Goal: Transaction & Acquisition: Purchase product/service

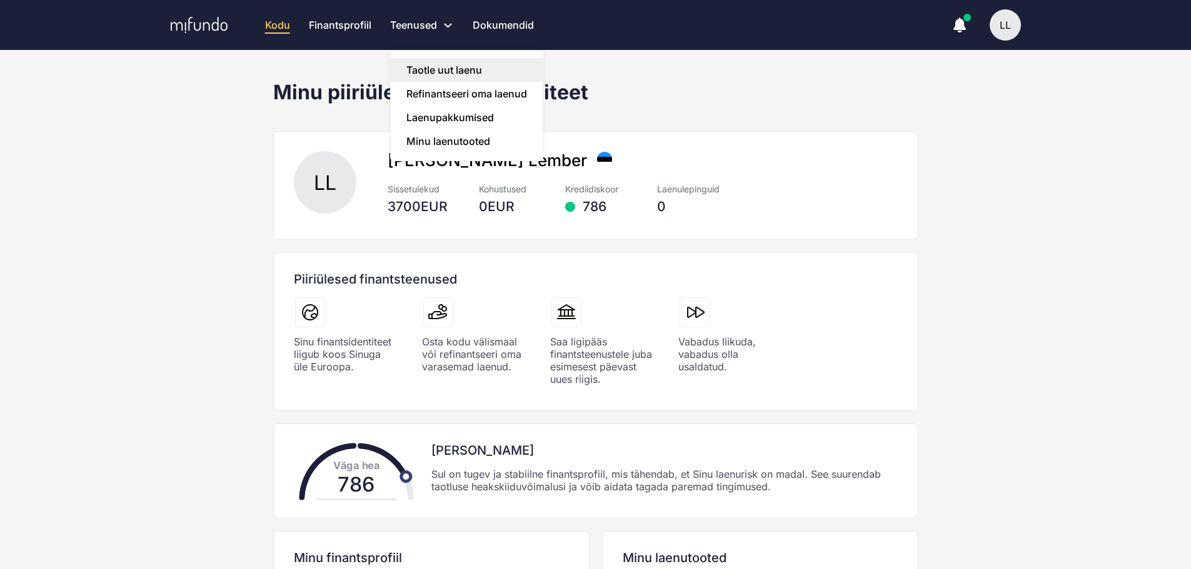
click at [438, 69] on link "Taotle uut laenu" at bounding box center [467, 70] width 152 height 24
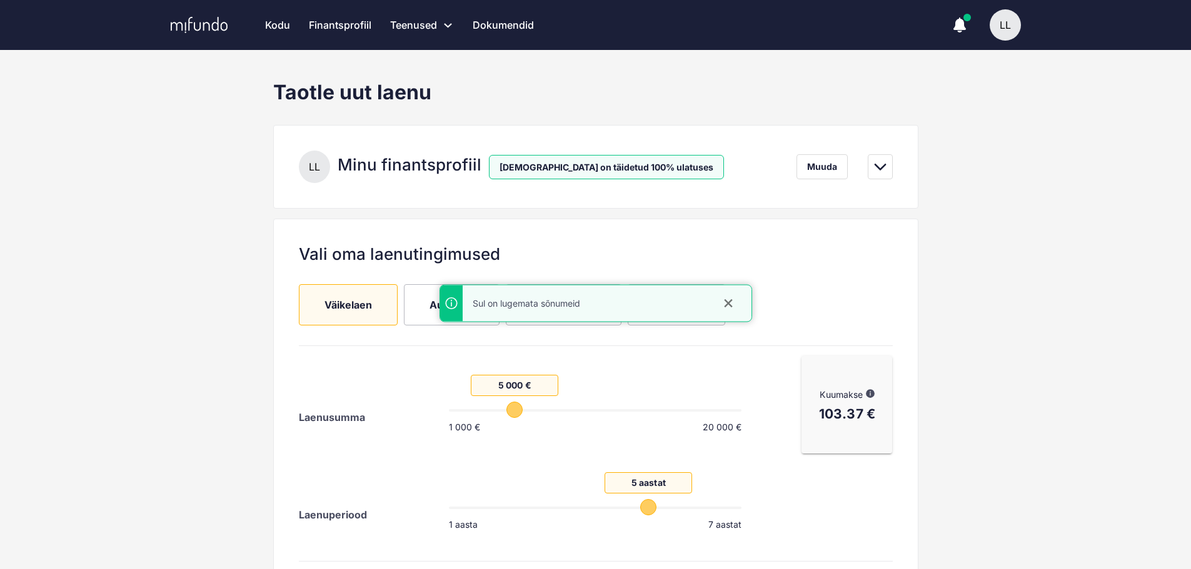
click at [329, 26] on link "Finantsprofiil" at bounding box center [340, 25] width 63 height 50
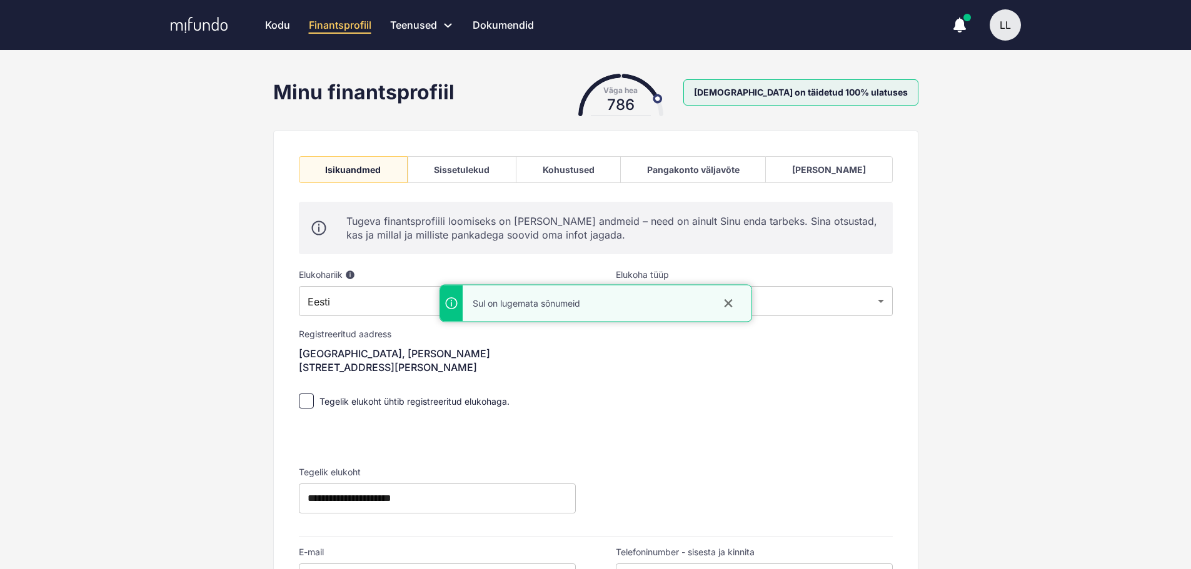
click at [727, 305] on icon "close" at bounding box center [728, 303] width 8 height 8
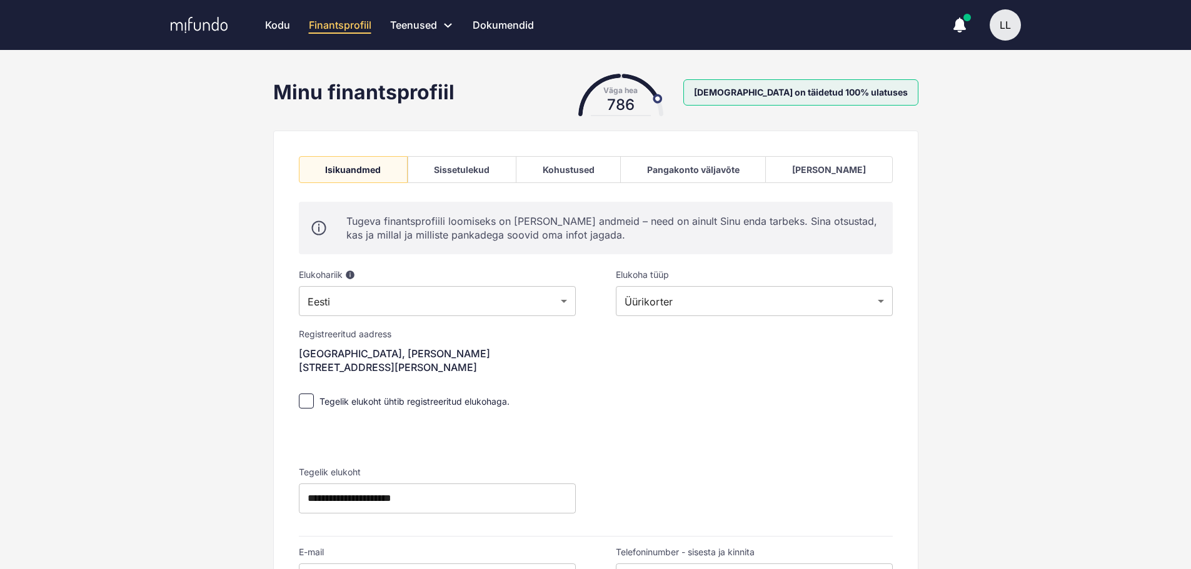
click at [484, 173] on div "Sissetulekud" at bounding box center [462, 169] width 56 height 11
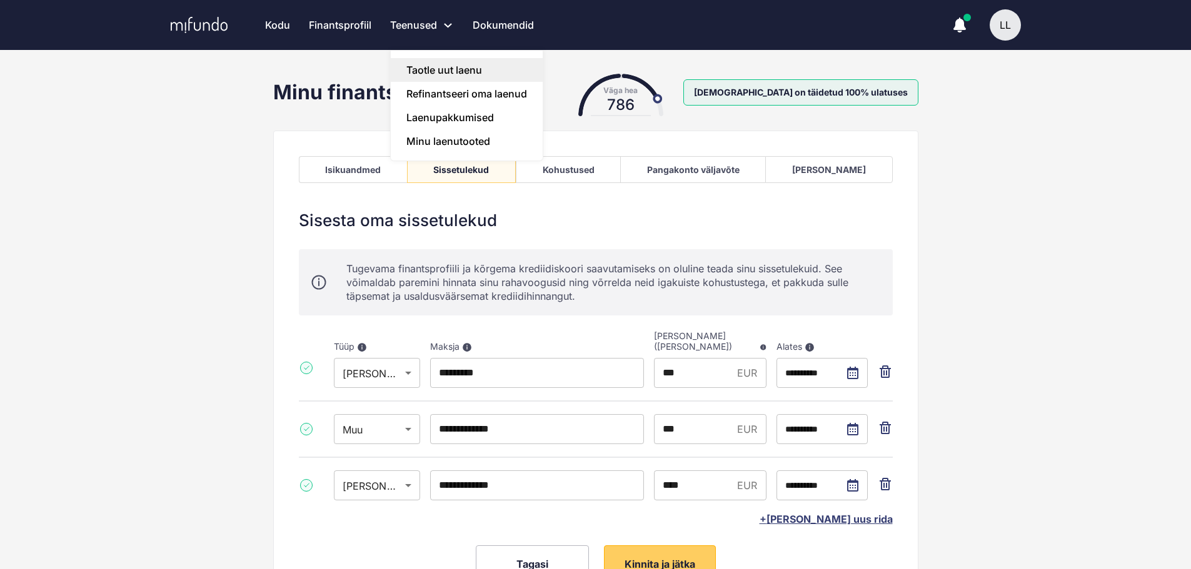
click at [437, 71] on link "Taotle uut laenu" at bounding box center [467, 70] width 152 height 24
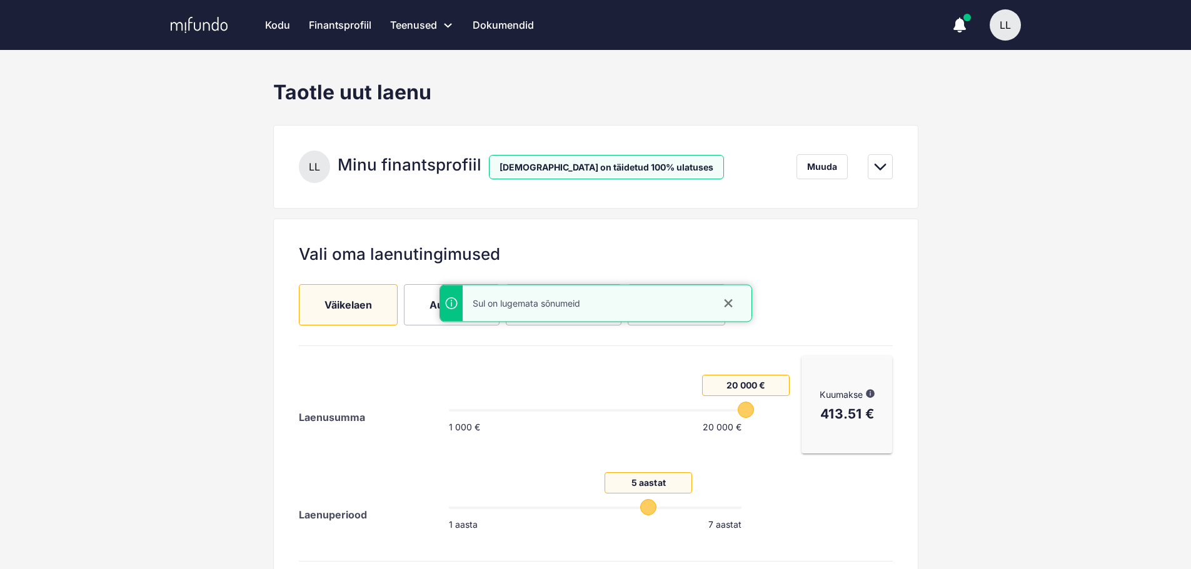
drag, startPoint x: 517, startPoint y: 411, endPoint x: 769, endPoint y: 411, distance: 251.9
click at [769, 411] on div "Laenusumma 20 000 € 1 000 € 20 000 € Laenuperiood 5 aastat 1 aasta 7 aastat Kuu…" at bounding box center [596, 453] width 604 height 205
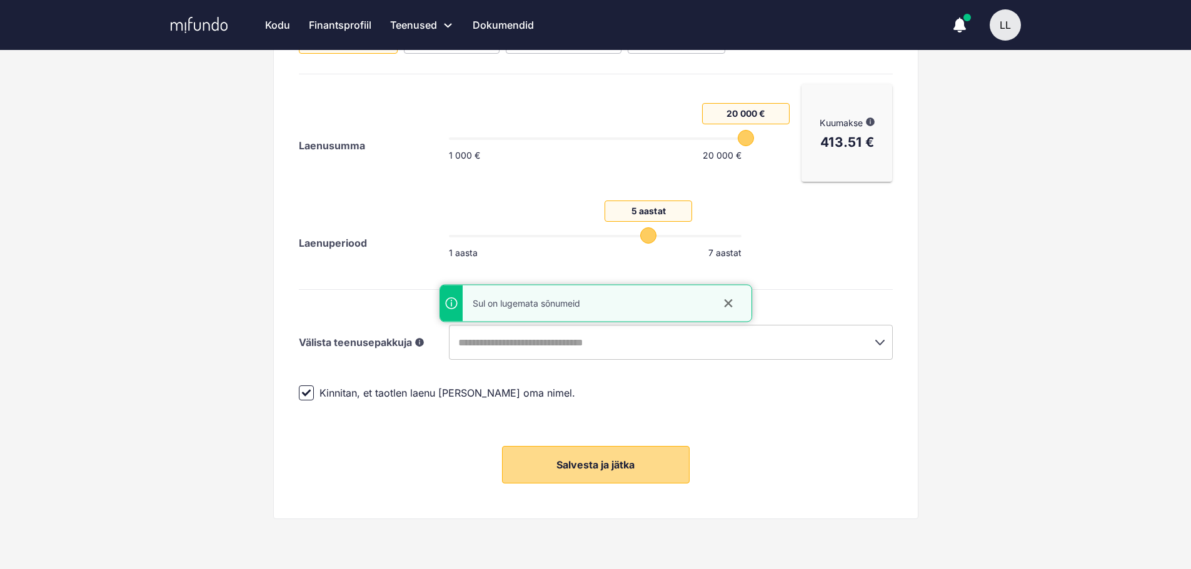
click at [581, 464] on span "Salvesta ja jätka" at bounding box center [595, 465] width 78 height 13
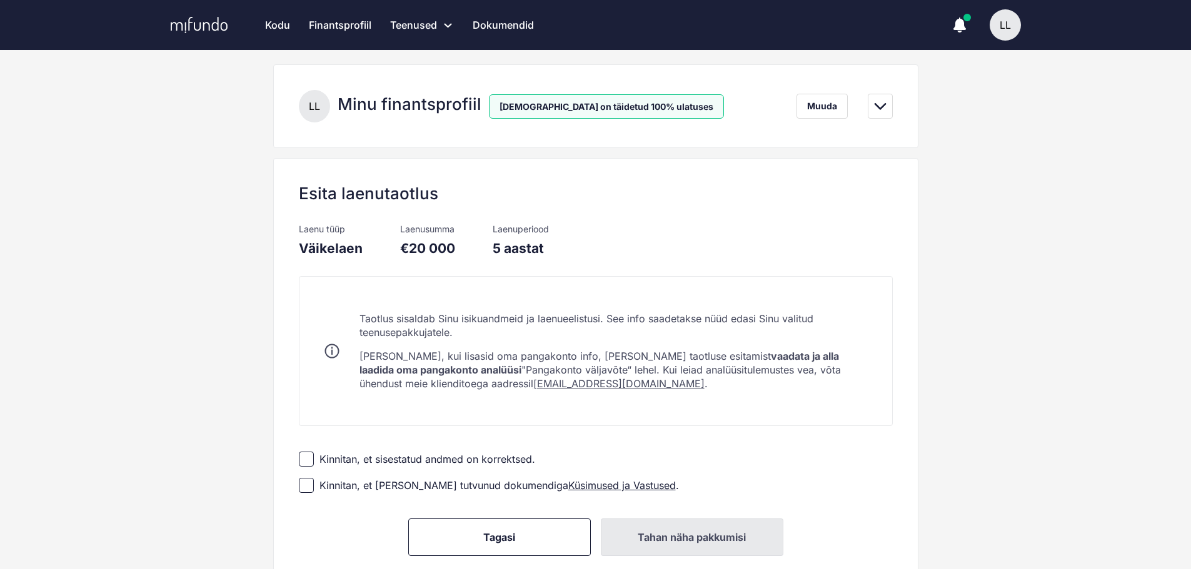
scroll to position [133, 0]
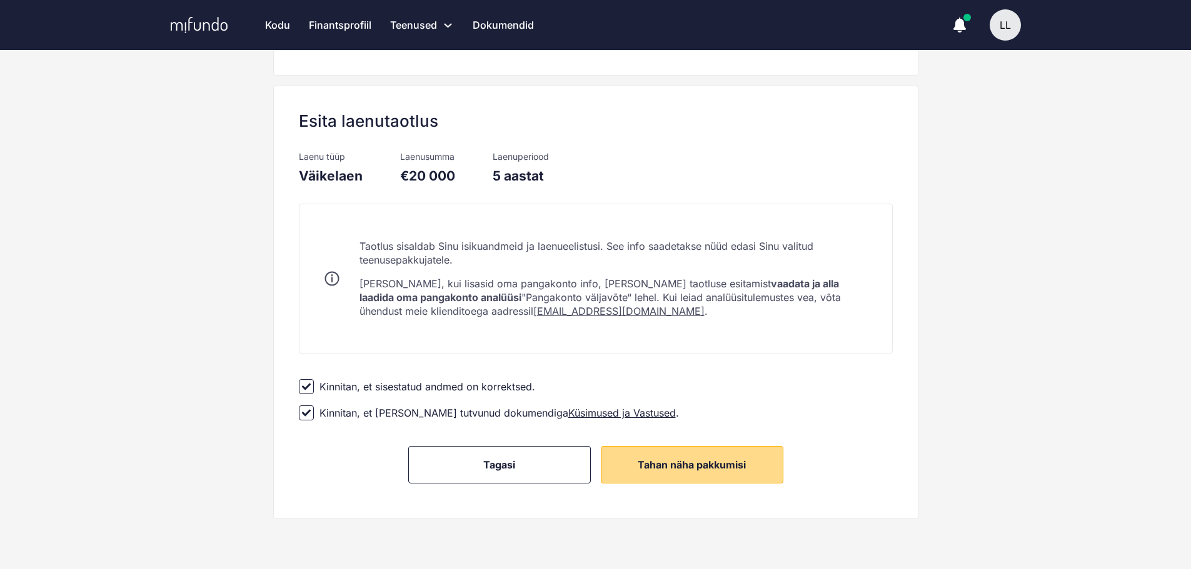
click at [718, 461] on span "Tahan näha pakkumisi" at bounding box center [692, 465] width 108 height 13
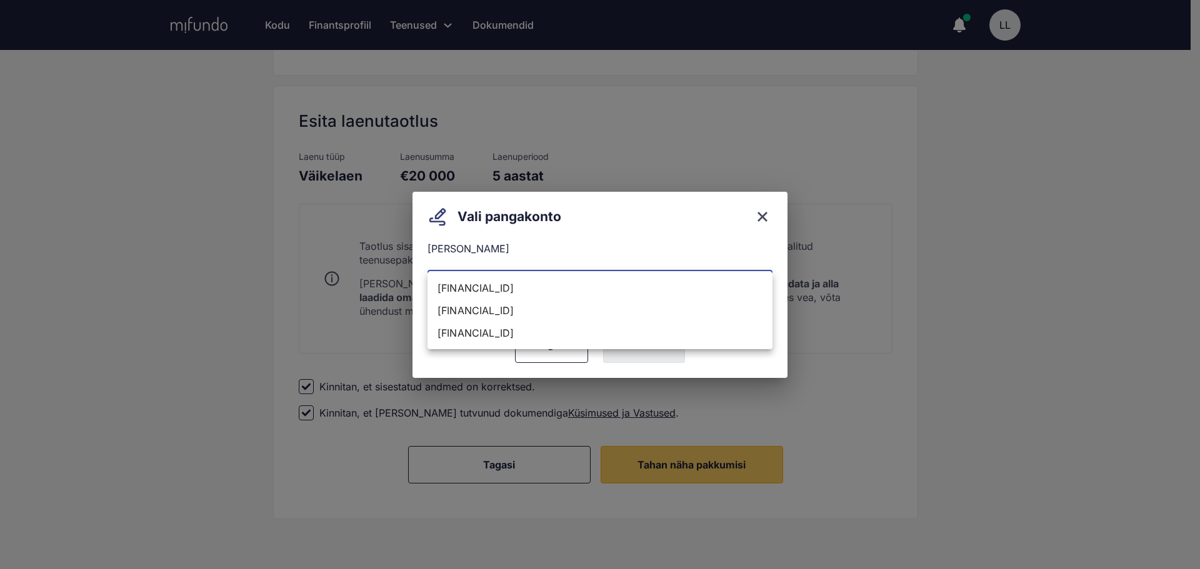
click at [588, 278] on body "Kodu Finantsprofiil Teenused Taotle uut laenu Refinantseeri oma laenud Laenupak…" at bounding box center [600, 151] width 1200 height 569
click at [558, 294] on li "EE917700771011881026" at bounding box center [600, 288] width 345 height 23
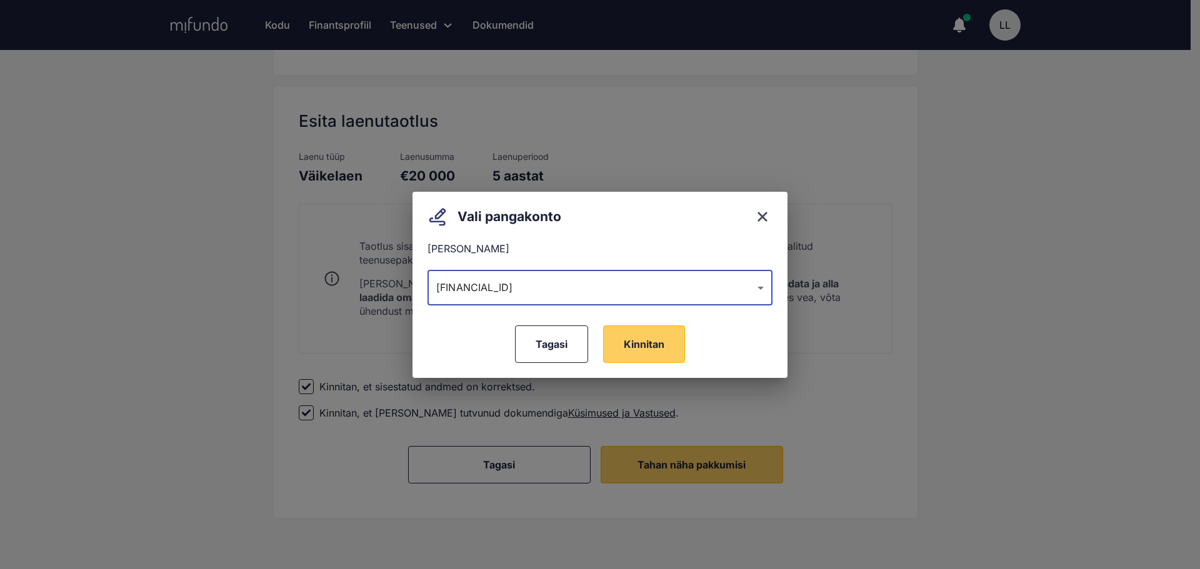
click at [602, 291] on body "Kodu Finantsprofiil Teenused Taotle uut laenu Refinantseeri oma laenud Laenupak…" at bounding box center [600, 151] width 1200 height 569
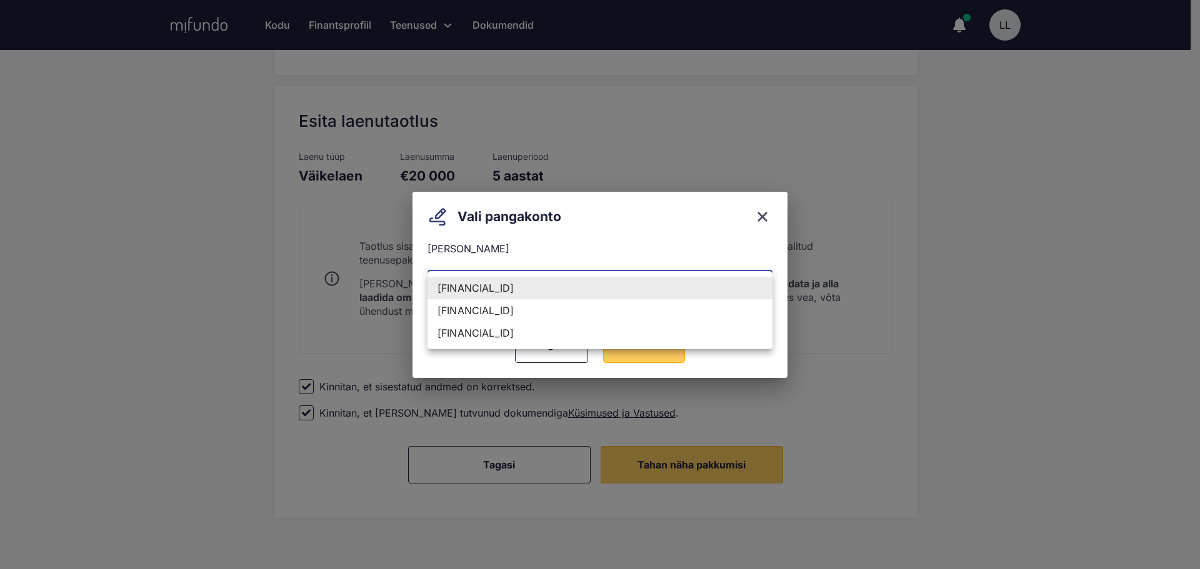
click at [592, 309] on li "EE661010602400080005" at bounding box center [600, 310] width 345 height 23
type input "**********"
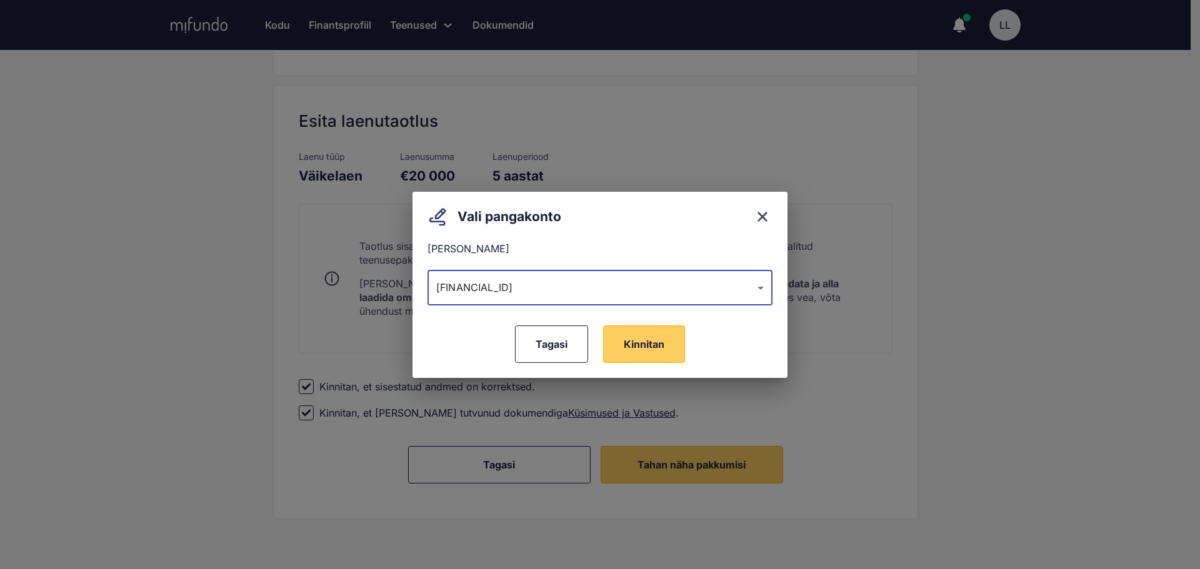
click at [646, 346] on span "Kinnitan" at bounding box center [644, 344] width 41 height 13
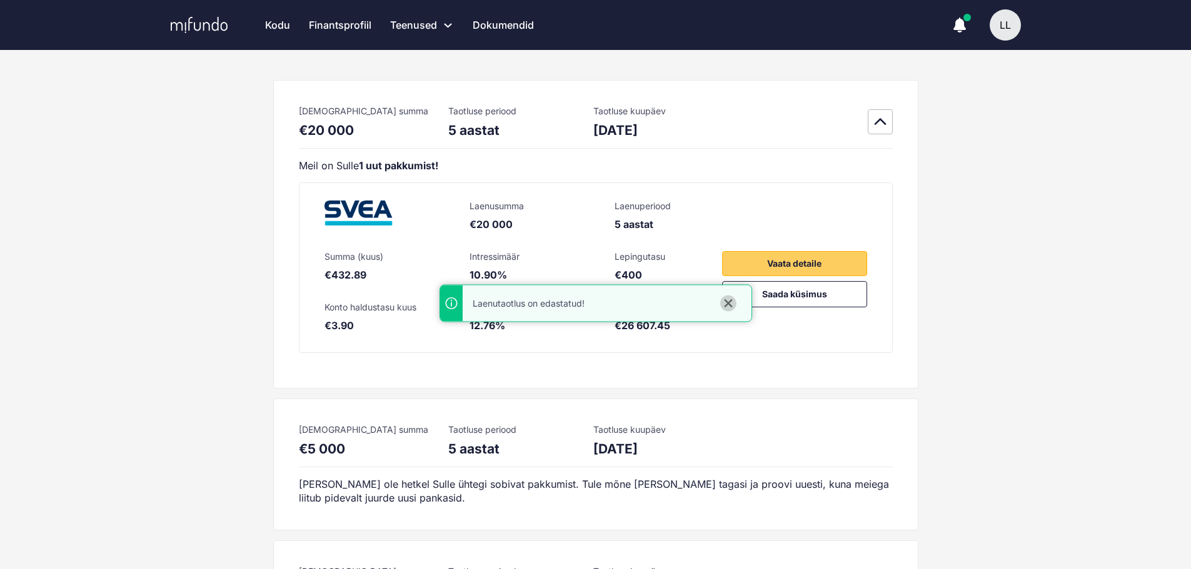
click at [729, 304] on icon "close" at bounding box center [728, 303] width 8 height 8
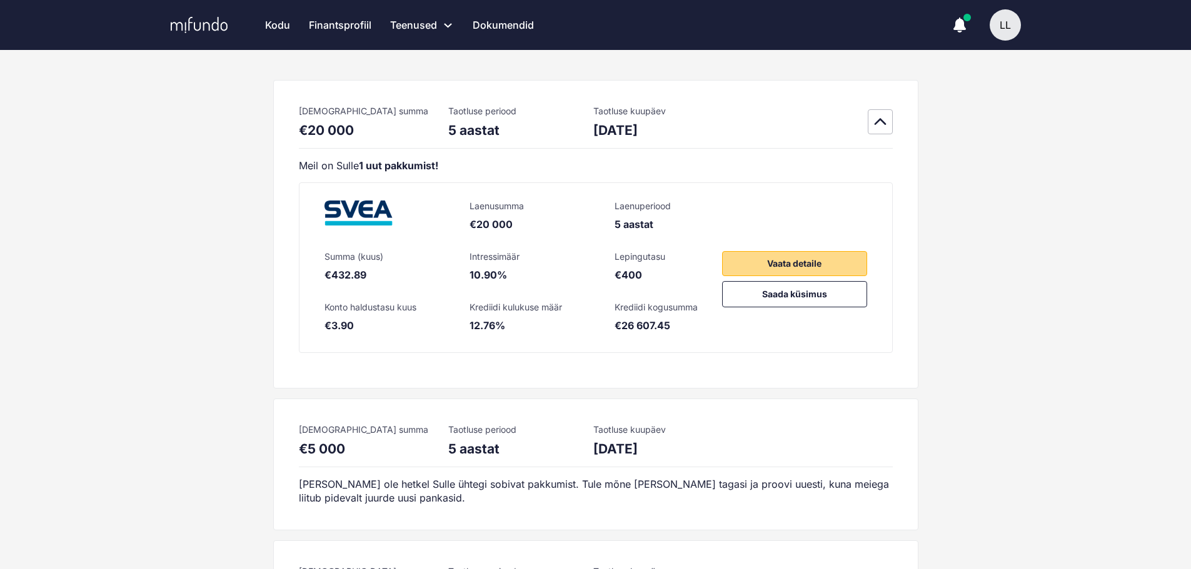
click at [793, 262] on span "Vaata detaile" at bounding box center [794, 263] width 54 height 15
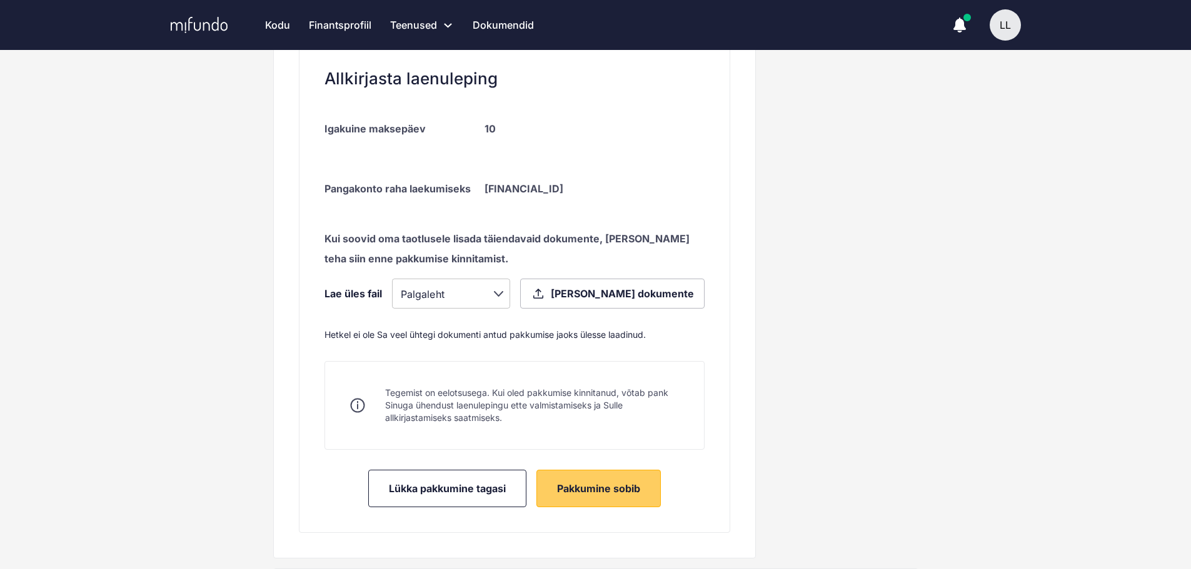
scroll to position [438, 0]
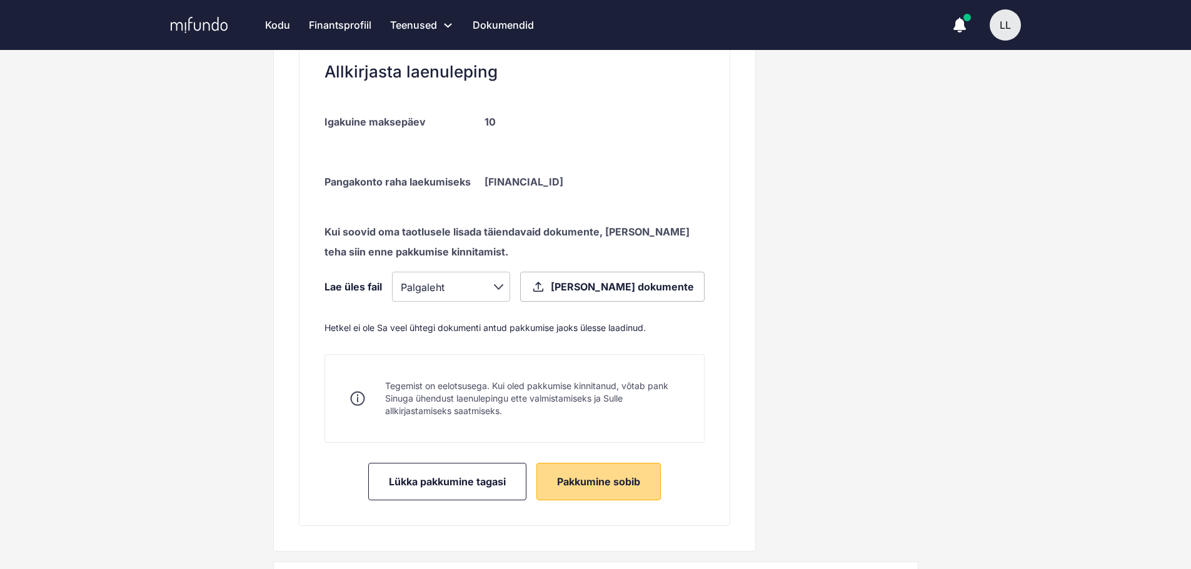
click at [631, 478] on span "Pakkumine sobib" at bounding box center [598, 482] width 83 height 13
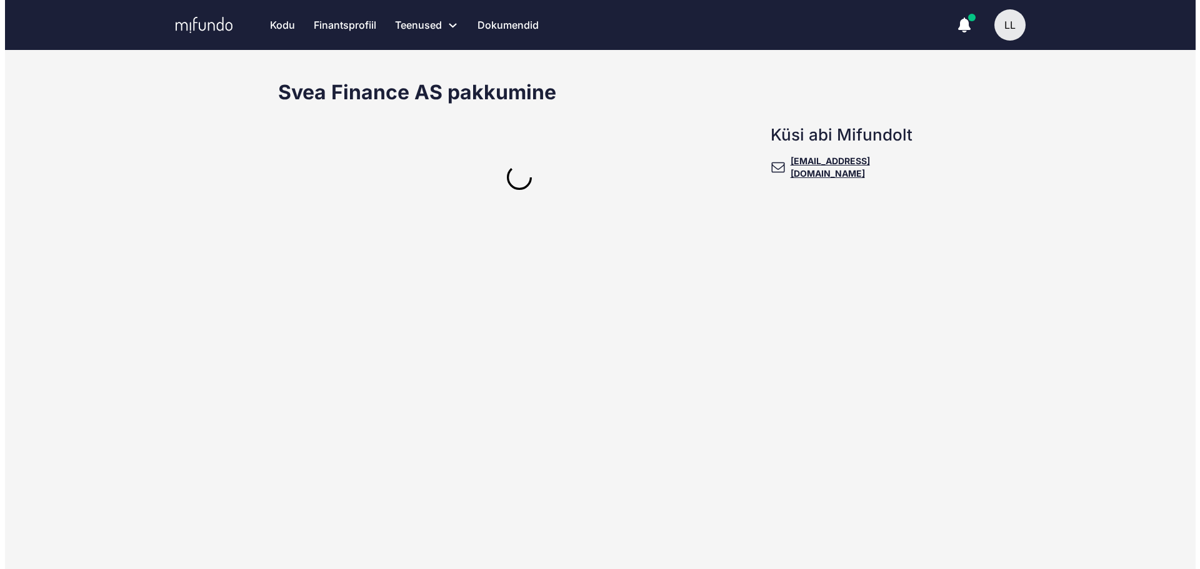
scroll to position [0, 0]
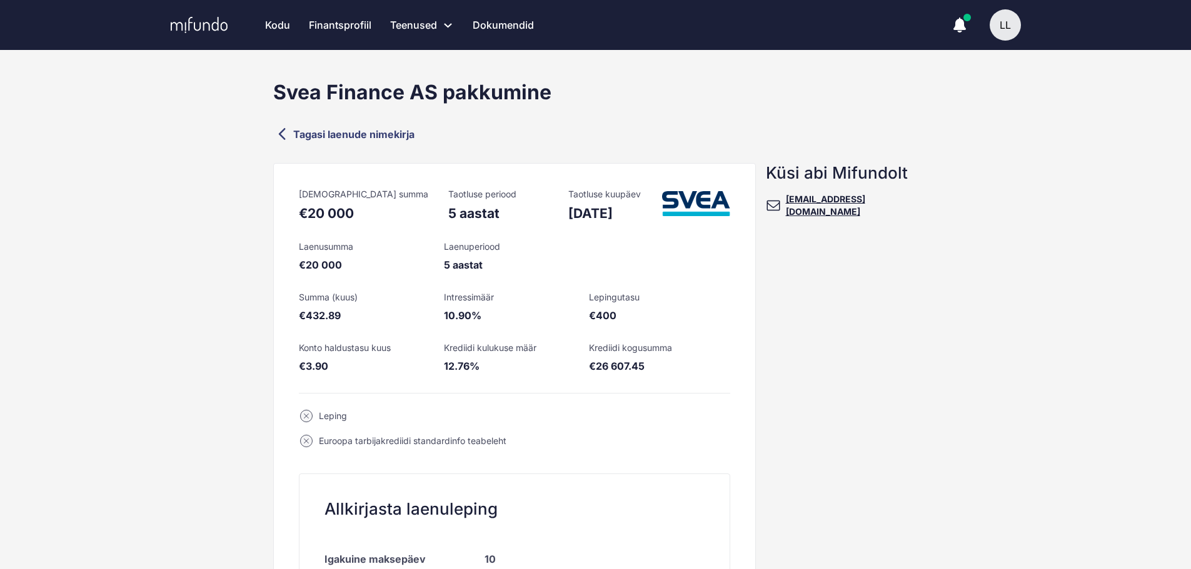
click at [960, 25] on icon "button" at bounding box center [959, 24] width 13 height 13
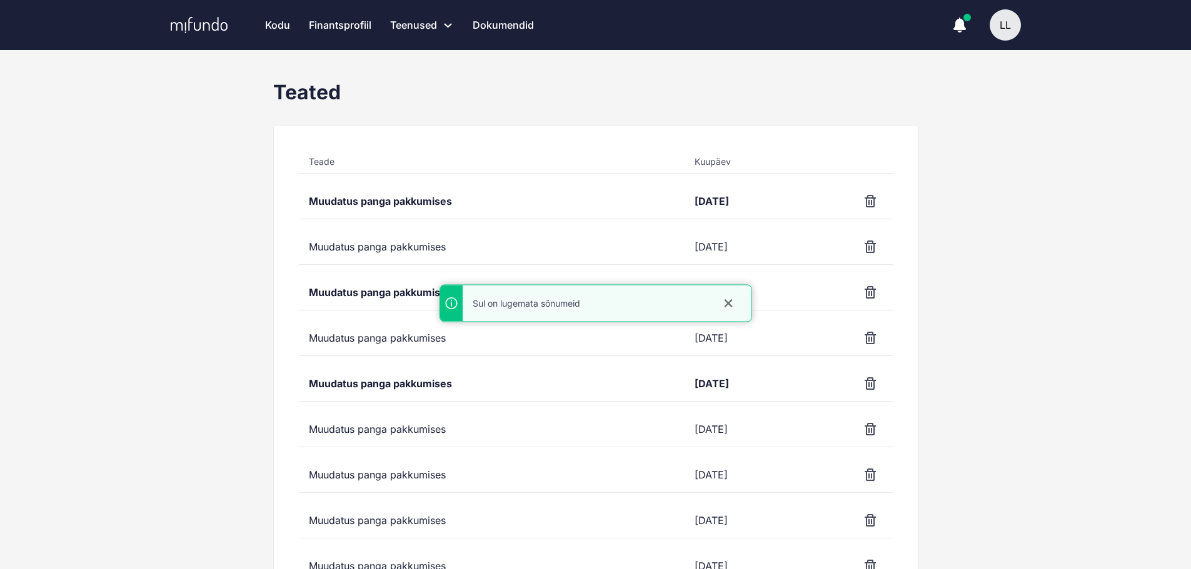
click at [414, 203] on div "Muudatus panga pakkumises" at bounding box center [492, 201] width 386 height 35
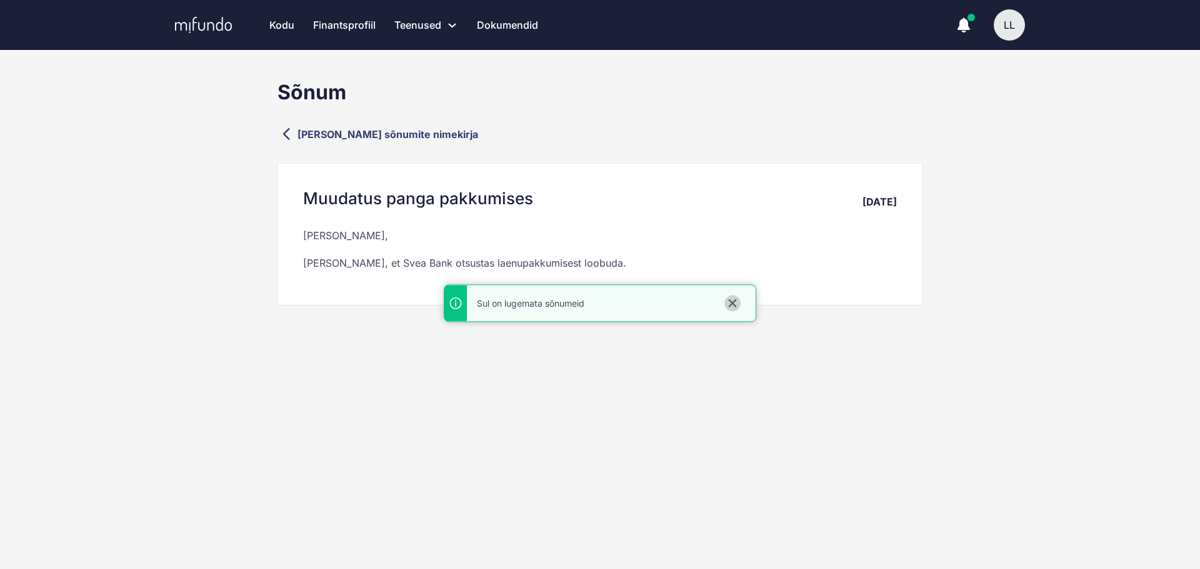
click at [733, 304] on icon "close" at bounding box center [732, 303] width 8 height 8
